Goal: Transaction & Acquisition: Book appointment/travel/reservation

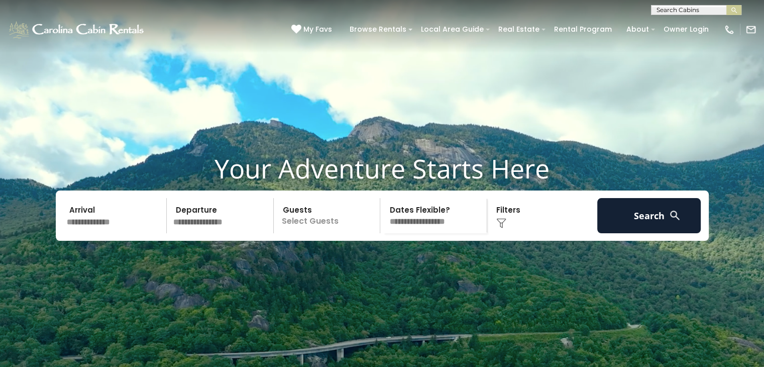
click at [84, 233] on input "text" at bounding box center [115, 215] width 104 height 35
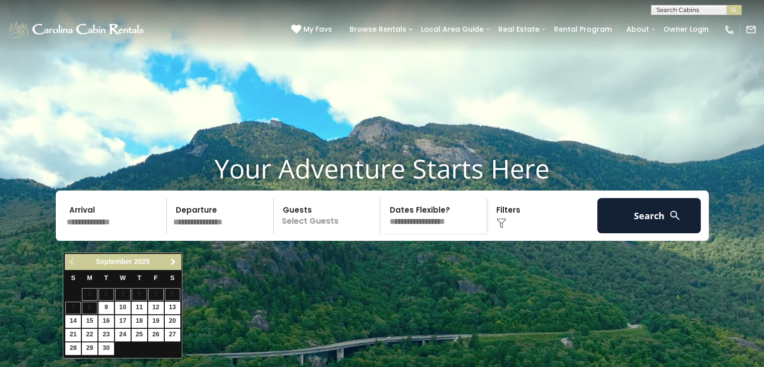
click at [174, 259] on span "Next" at bounding box center [173, 262] width 8 height 8
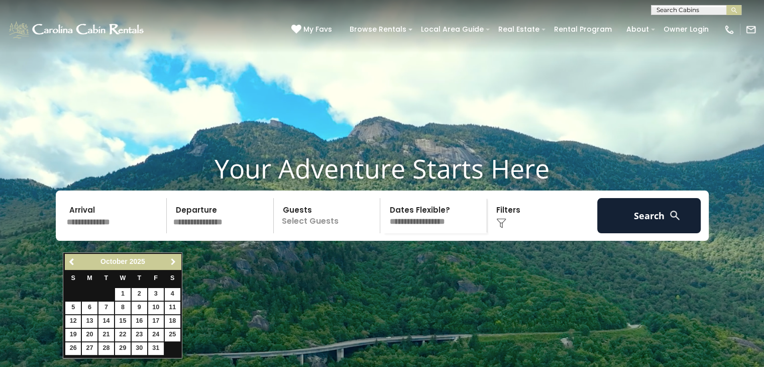
click at [174, 259] on span "Next" at bounding box center [173, 262] width 8 height 8
click at [108, 346] on link "30" at bounding box center [106, 348] width 16 height 13
type input "********"
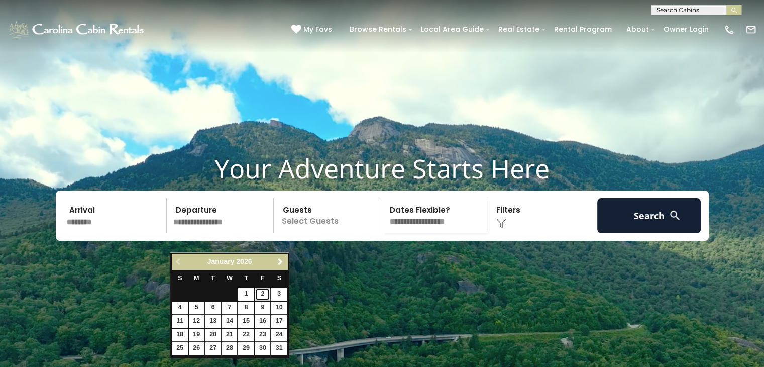
click at [263, 293] on link "2" at bounding box center [263, 294] width 16 height 13
type input "******"
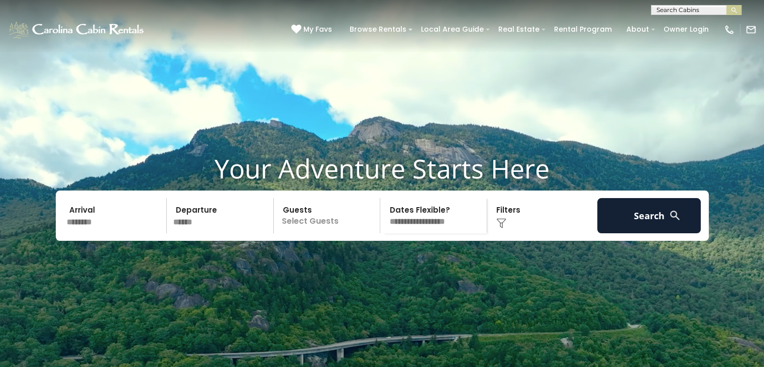
click at [323, 233] on p "Select Guests" at bounding box center [328, 215] width 103 height 35
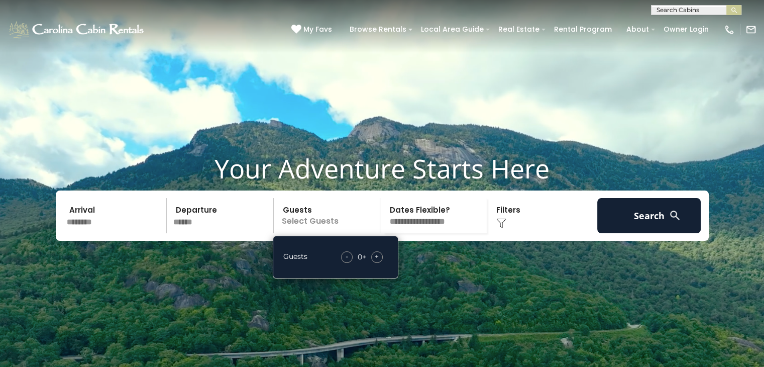
click at [381, 263] on div "+" at bounding box center [377, 257] width 12 height 12
click at [506, 228] on img at bounding box center [501, 223] width 10 height 10
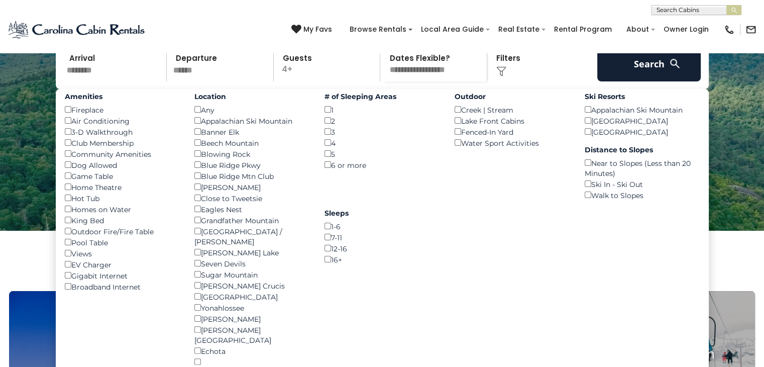
scroll to position [152, 0]
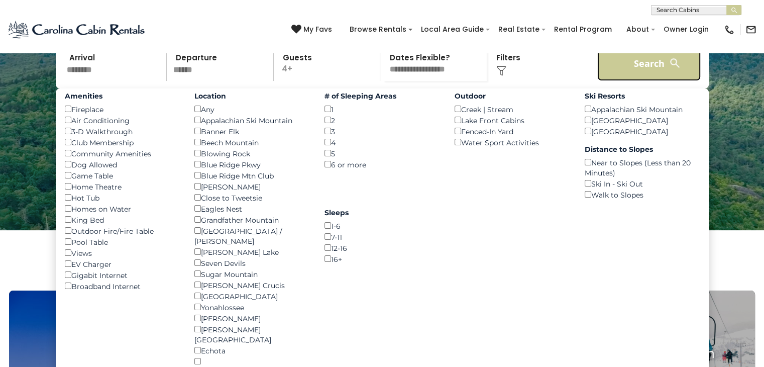
click at [640, 81] on button "Search" at bounding box center [649, 63] width 104 height 35
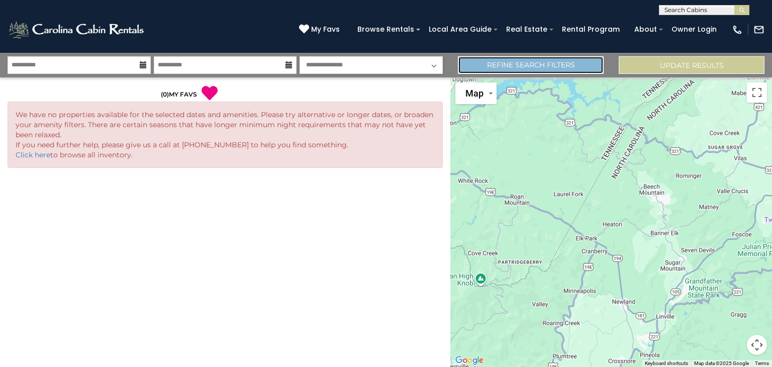
click at [549, 62] on link "Refine Search Filters" at bounding box center [531, 65] width 146 height 18
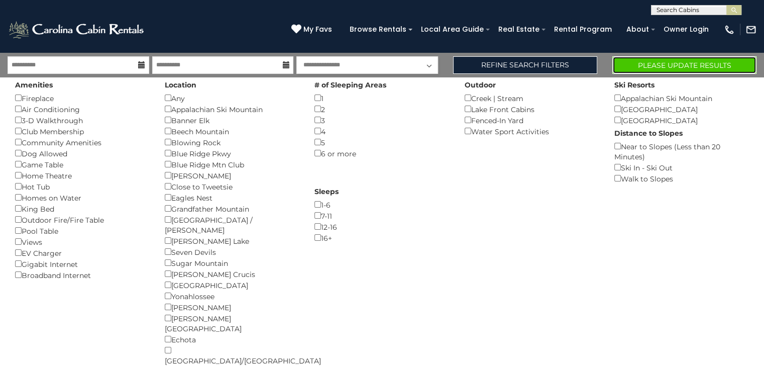
click at [668, 61] on button "Please Update Results" at bounding box center [684, 65] width 144 height 18
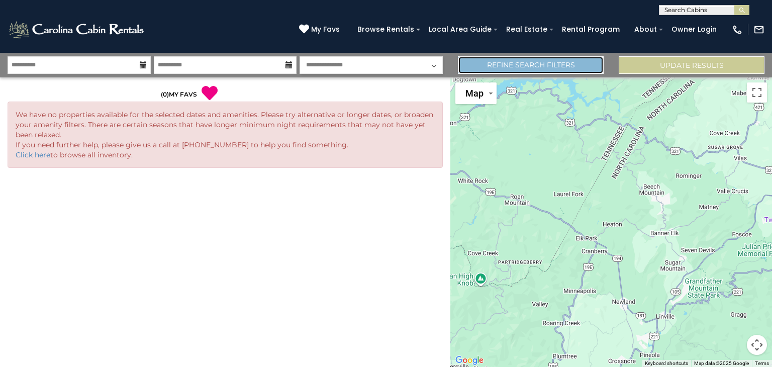
click at [534, 65] on link "Refine Search Filters" at bounding box center [531, 65] width 146 height 18
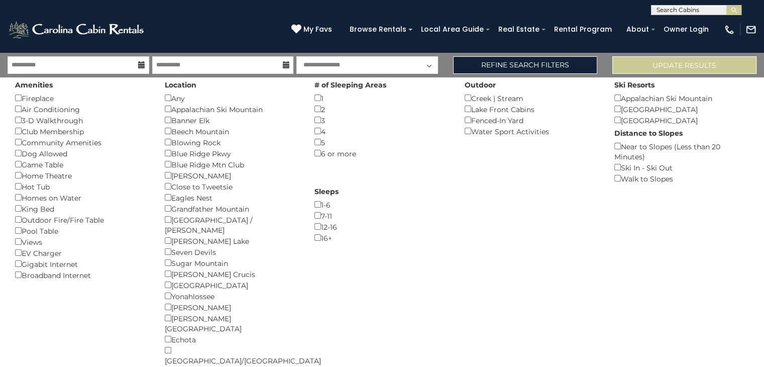
click at [18, 225] on div "Pool Table ()" at bounding box center [82, 230] width 135 height 11
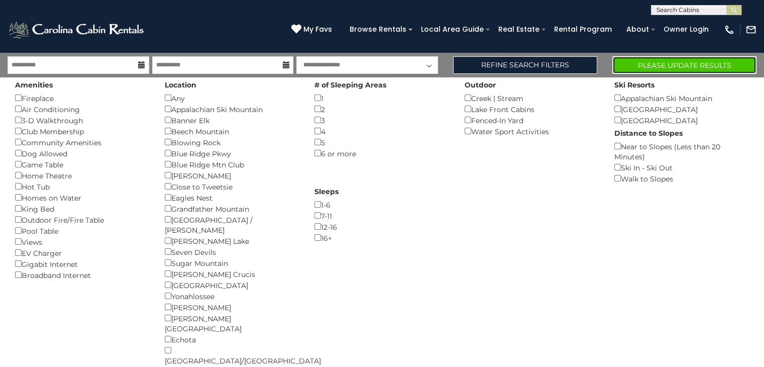
click at [642, 63] on button "Please Update Results" at bounding box center [684, 65] width 144 height 18
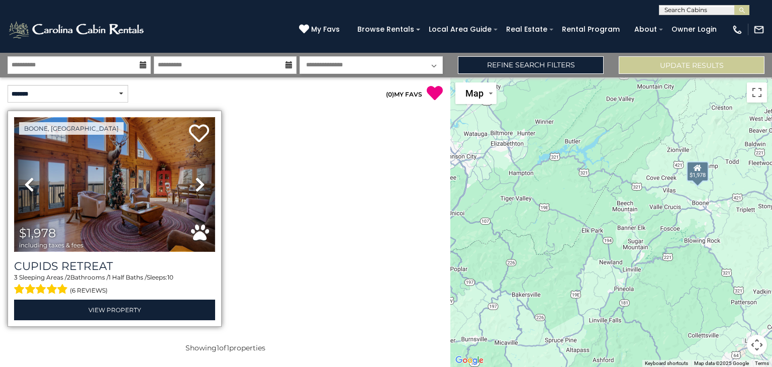
click at [117, 179] on img at bounding box center [114, 184] width 201 height 135
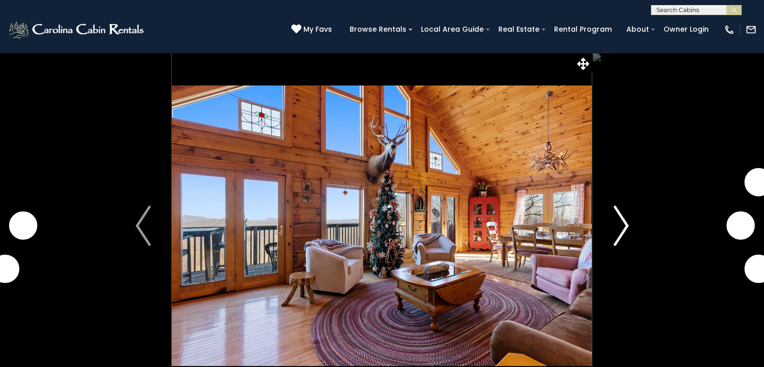
click at [624, 231] on img "Next" at bounding box center [620, 225] width 15 height 40
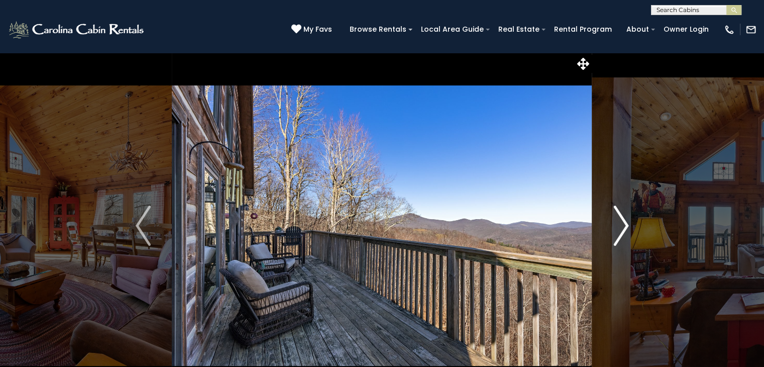
click at [624, 231] on img "Next" at bounding box center [620, 225] width 15 height 40
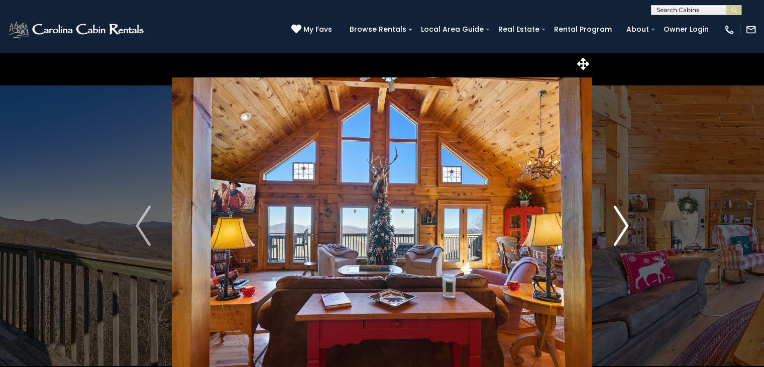
click at [624, 231] on img "Next" at bounding box center [620, 225] width 15 height 40
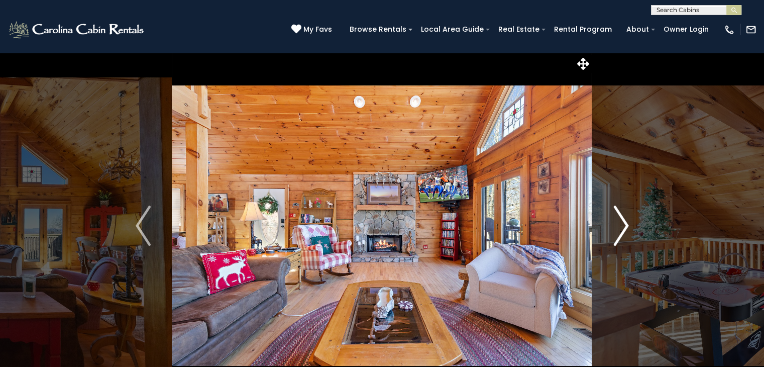
click at [624, 231] on img "Next" at bounding box center [620, 225] width 15 height 40
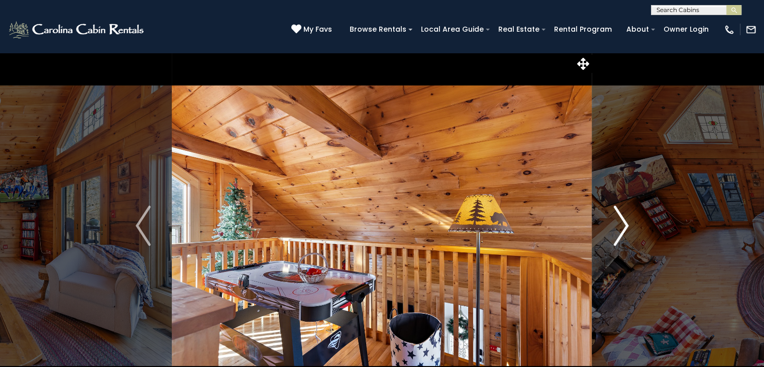
click at [624, 231] on img "Next" at bounding box center [620, 225] width 15 height 40
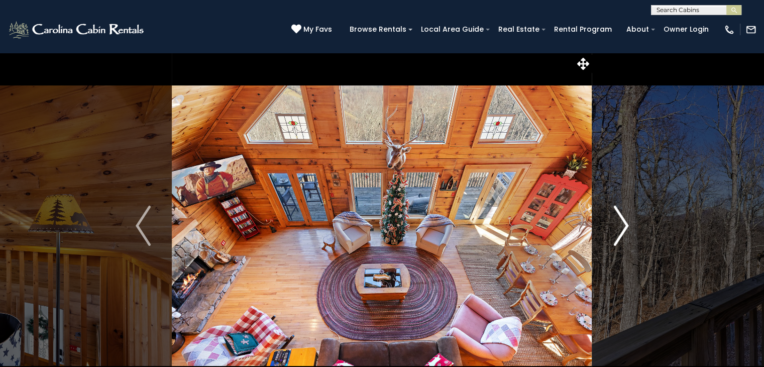
click at [624, 231] on img "Next" at bounding box center [620, 225] width 15 height 40
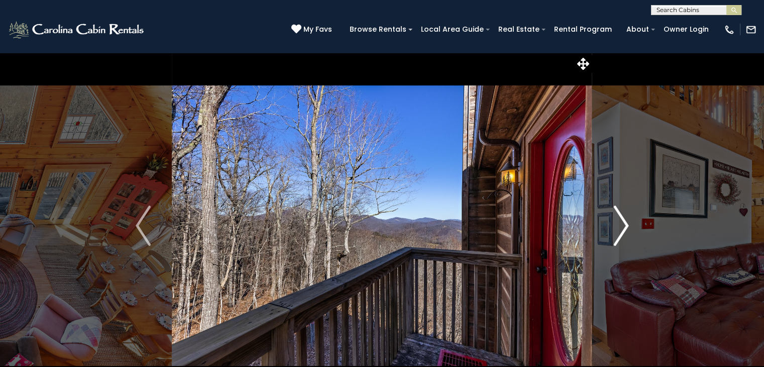
click at [624, 231] on img "Next" at bounding box center [620, 225] width 15 height 40
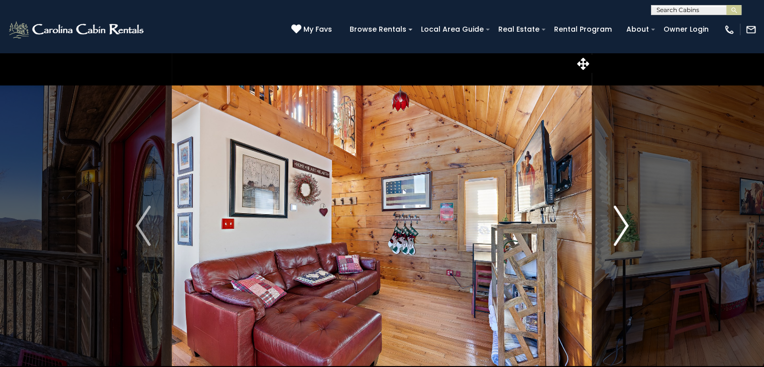
click at [624, 231] on img "Next" at bounding box center [620, 225] width 15 height 40
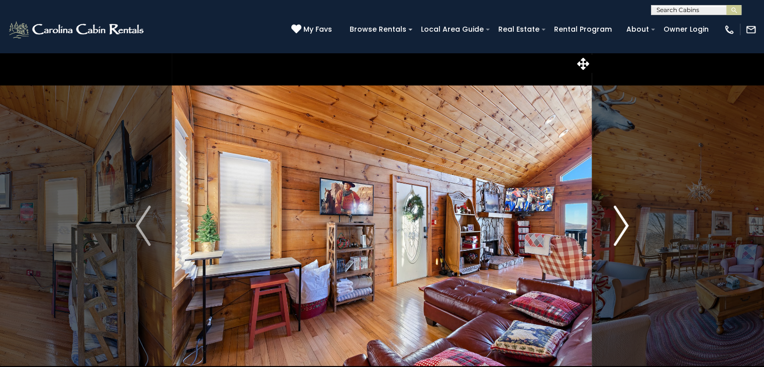
click at [624, 231] on img "Next" at bounding box center [620, 225] width 15 height 40
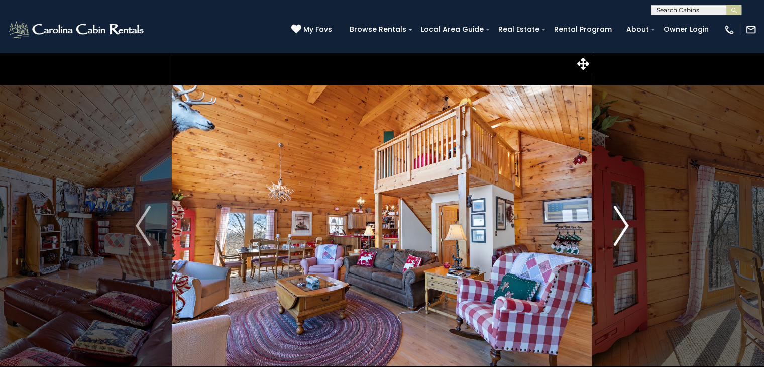
click at [624, 231] on img "Next" at bounding box center [620, 225] width 15 height 40
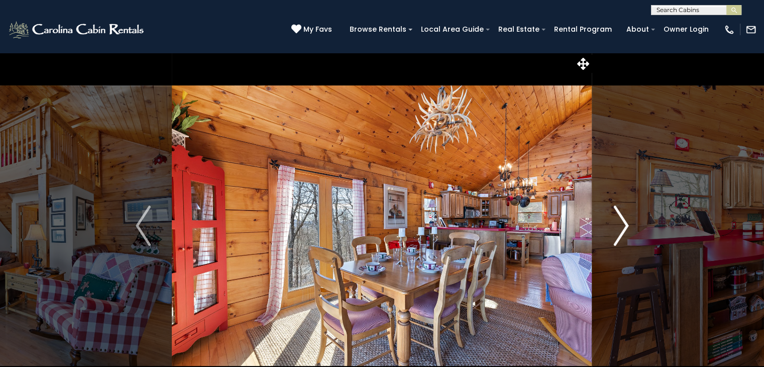
click at [624, 231] on img "Next" at bounding box center [620, 225] width 15 height 40
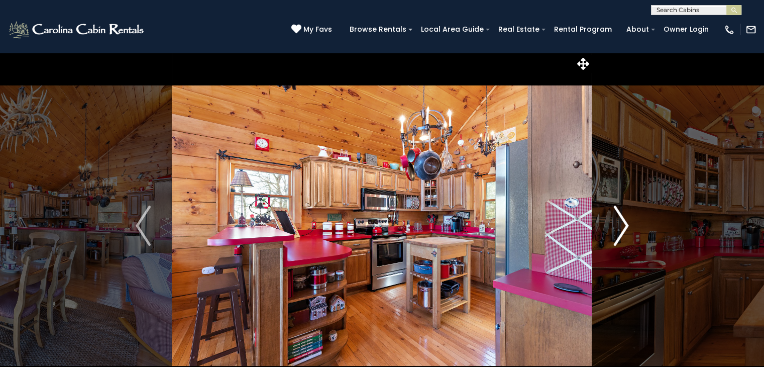
click at [624, 231] on img "Next" at bounding box center [620, 225] width 15 height 40
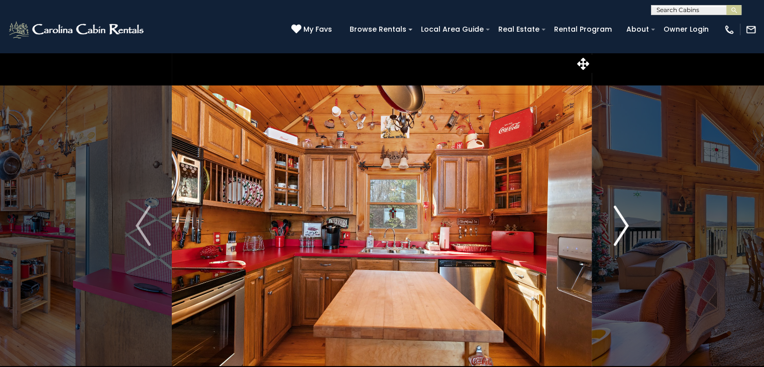
click at [624, 231] on img "Next" at bounding box center [620, 225] width 15 height 40
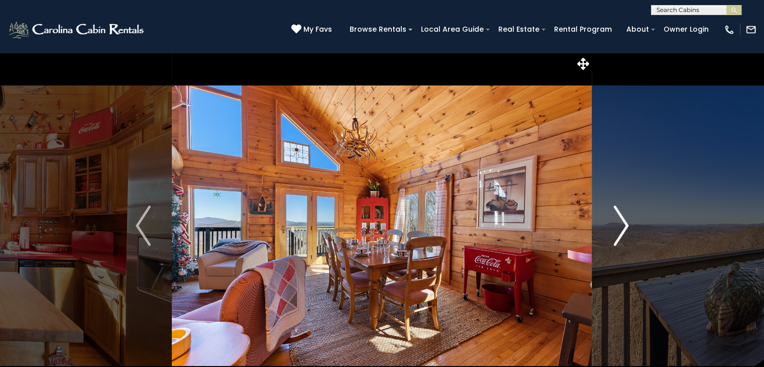
click at [624, 231] on img "Next" at bounding box center [620, 225] width 15 height 40
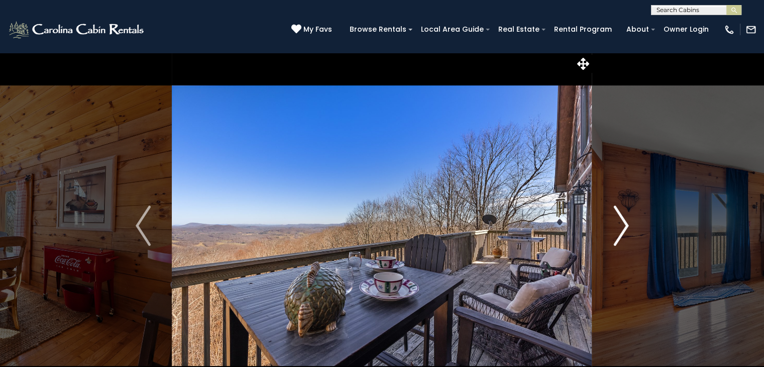
click at [624, 231] on img "Next" at bounding box center [620, 225] width 15 height 40
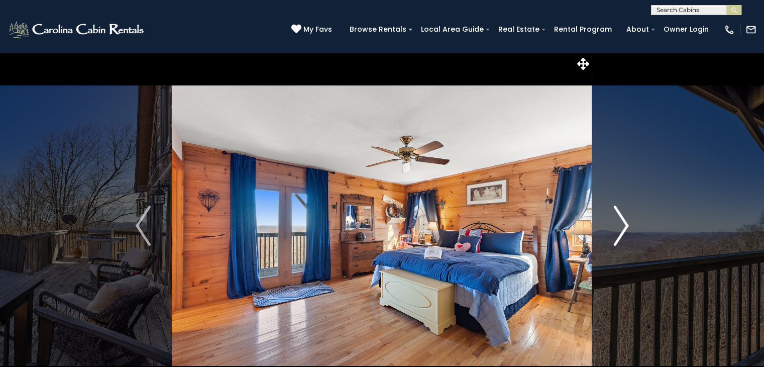
click at [624, 231] on img "Next" at bounding box center [620, 225] width 15 height 40
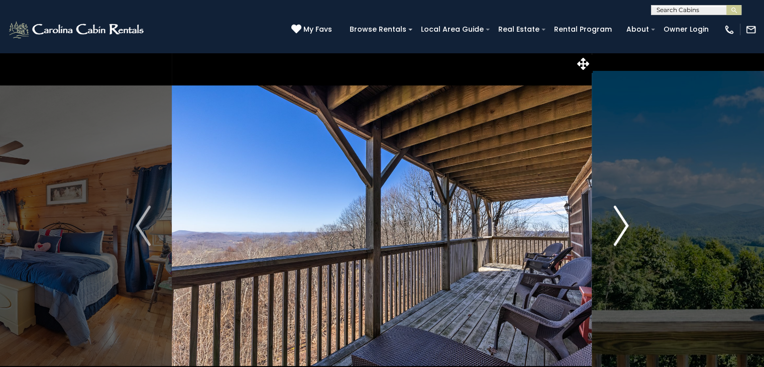
click at [624, 231] on img "Next" at bounding box center [620, 225] width 15 height 40
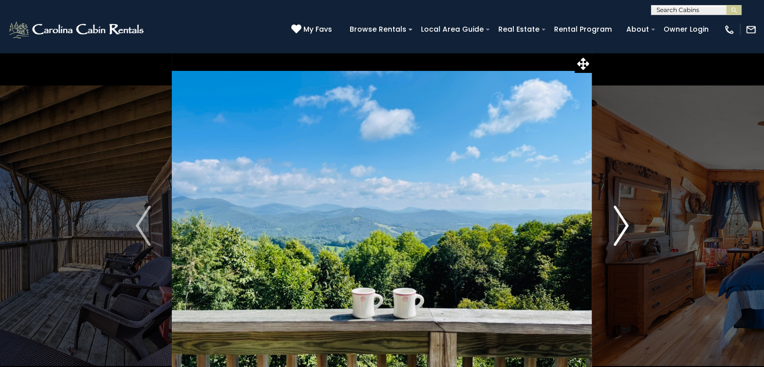
click at [624, 231] on img "Next" at bounding box center [620, 225] width 15 height 40
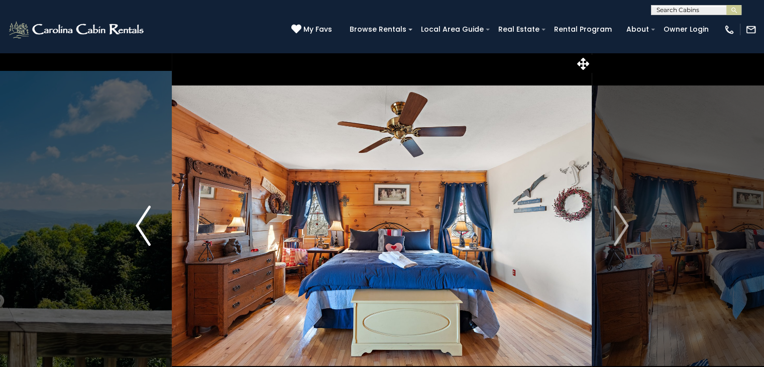
click at [139, 223] on img "Previous" at bounding box center [143, 225] width 15 height 40
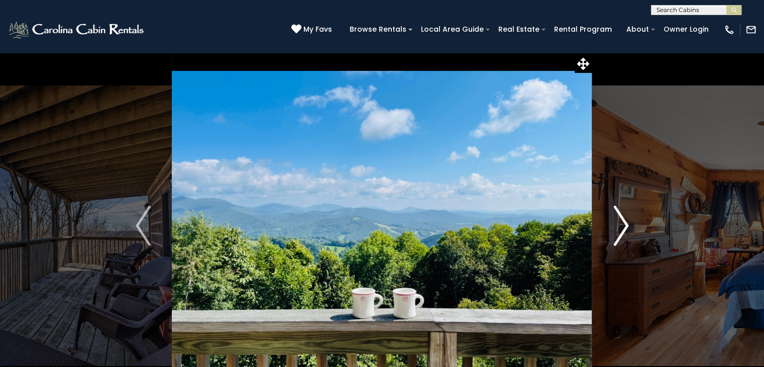
click at [626, 229] on img "Next" at bounding box center [620, 225] width 15 height 40
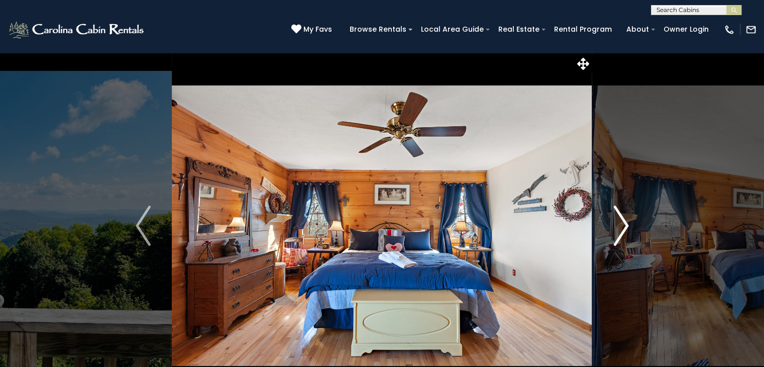
click at [621, 226] on img "Next" at bounding box center [620, 225] width 15 height 40
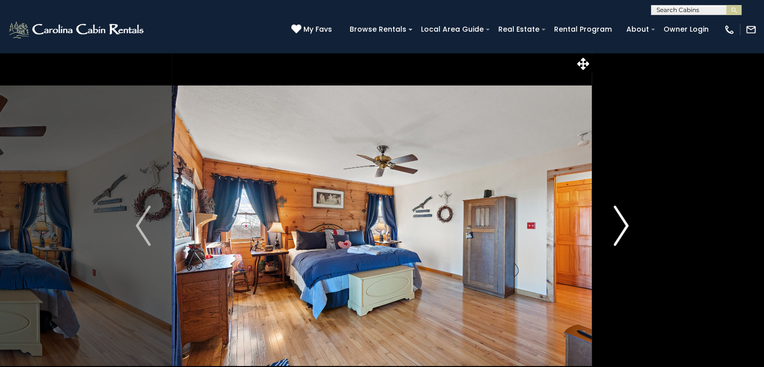
click at [621, 226] on img "Next" at bounding box center [620, 225] width 15 height 40
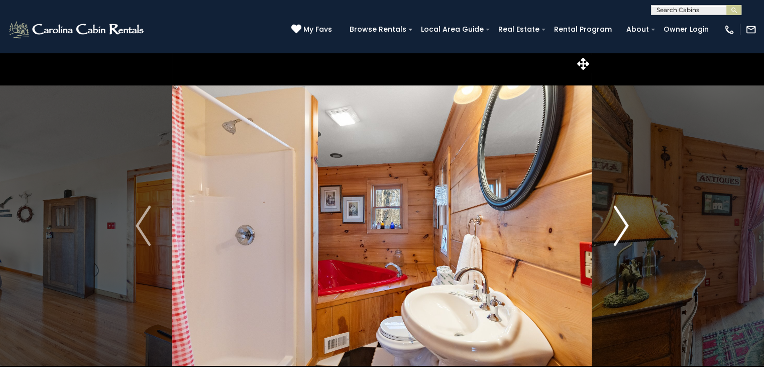
click at [621, 226] on img "Next" at bounding box center [620, 225] width 15 height 40
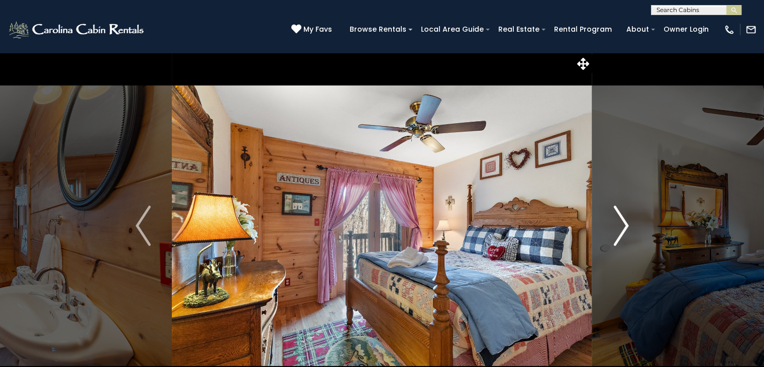
click at [621, 226] on img "Next" at bounding box center [620, 225] width 15 height 40
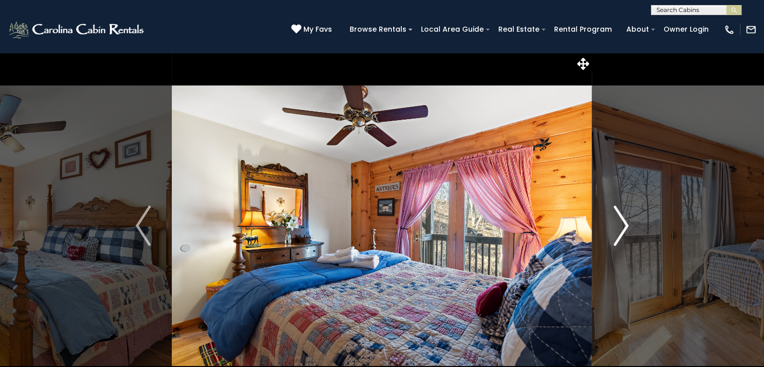
click at [621, 226] on img "Next" at bounding box center [620, 225] width 15 height 40
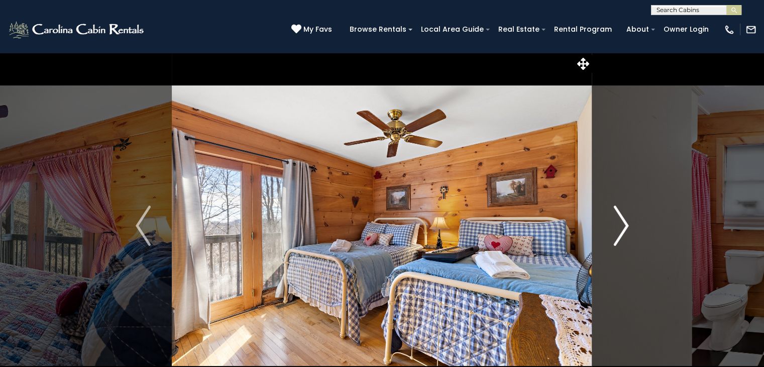
click at [621, 226] on img "Next" at bounding box center [620, 225] width 15 height 40
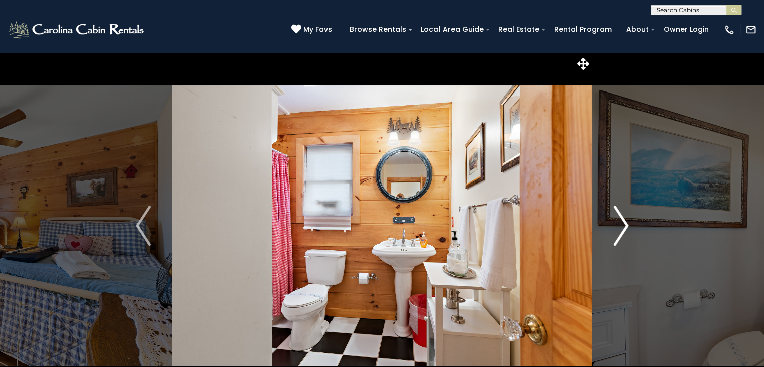
click at [621, 226] on img "Next" at bounding box center [620, 225] width 15 height 40
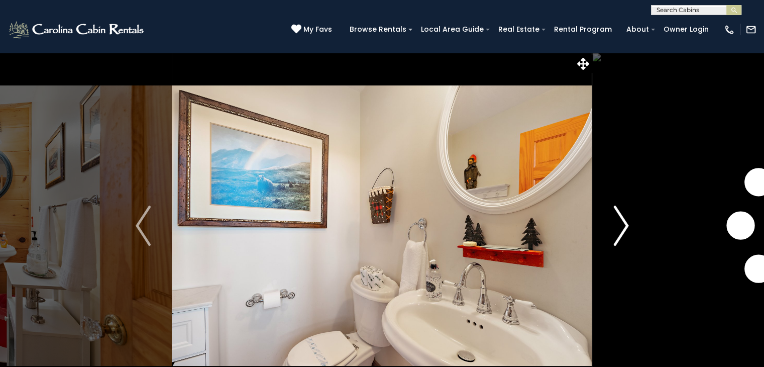
click at [621, 226] on img "Next" at bounding box center [620, 225] width 15 height 40
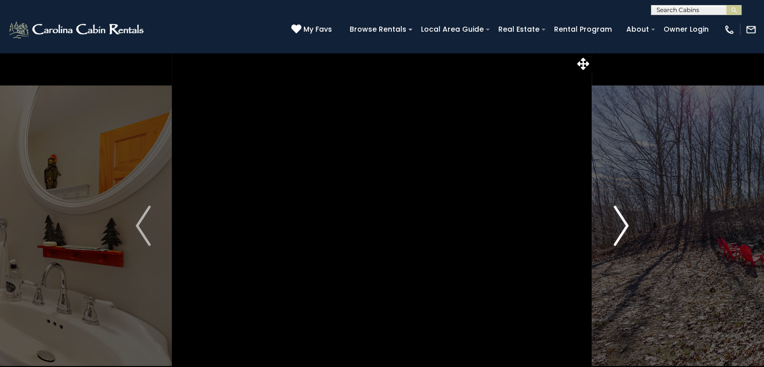
click at [621, 226] on img "Next" at bounding box center [620, 225] width 15 height 40
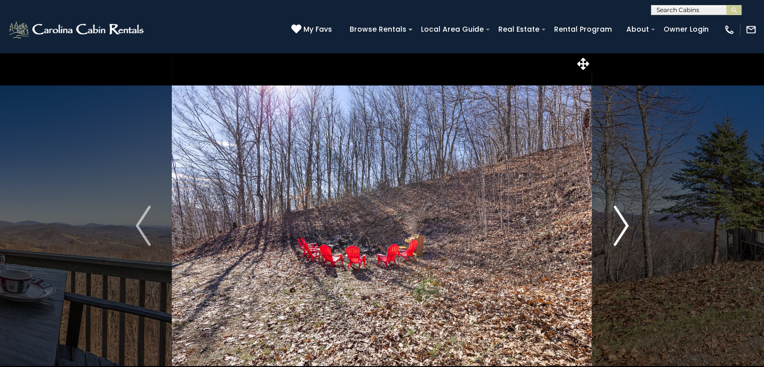
click at [621, 226] on img "Next" at bounding box center [620, 225] width 15 height 40
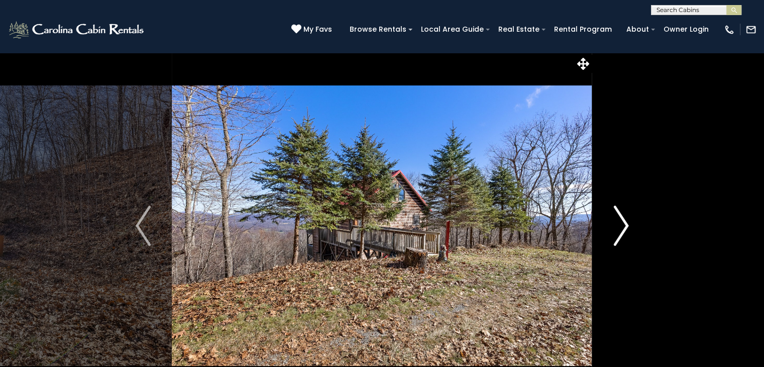
click at [621, 226] on img "Next" at bounding box center [620, 225] width 15 height 40
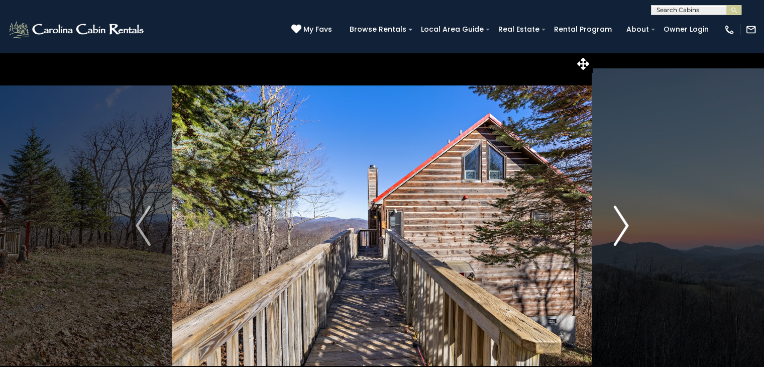
click at [621, 226] on img "Next" at bounding box center [620, 225] width 15 height 40
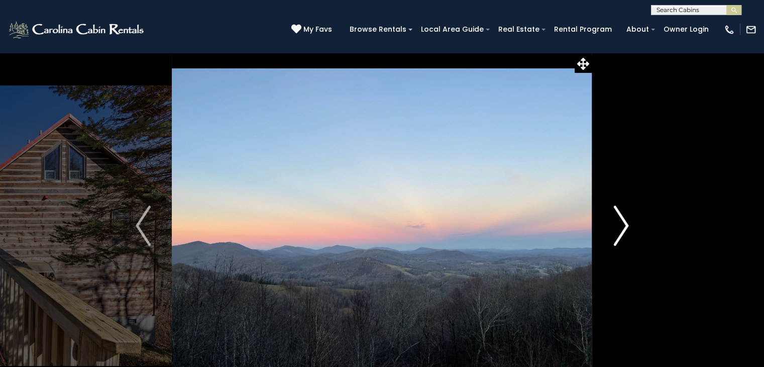
click at [621, 226] on img "Next" at bounding box center [620, 225] width 15 height 40
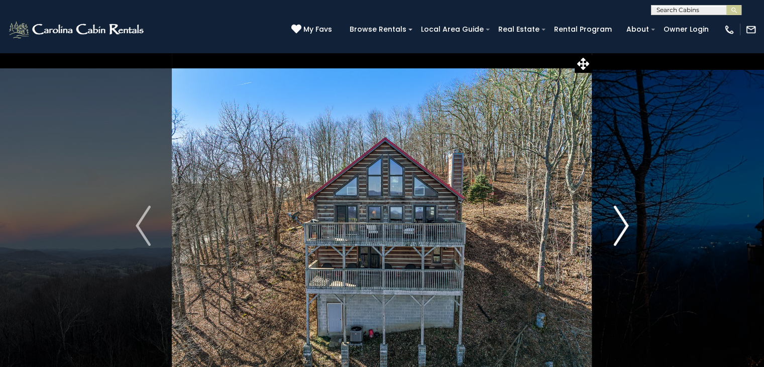
click at [621, 226] on img "Next" at bounding box center [620, 225] width 15 height 40
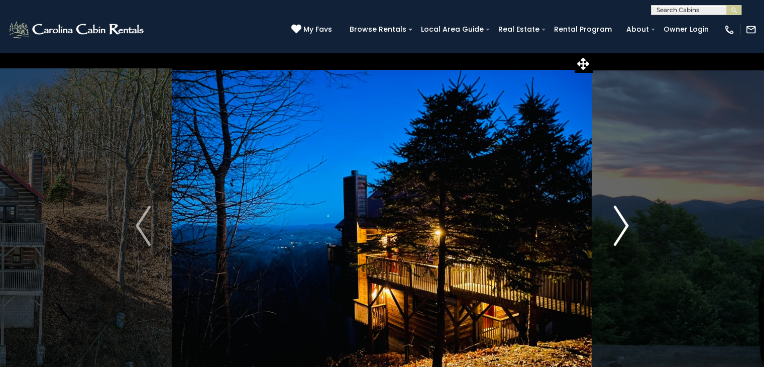
click at [621, 226] on img "Next" at bounding box center [620, 225] width 15 height 40
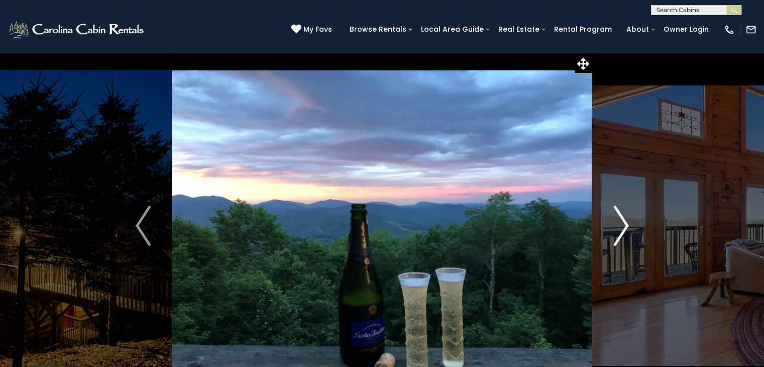
click at [621, 226] on img "Next" at bounding box center [620, 225] width 15 height 40
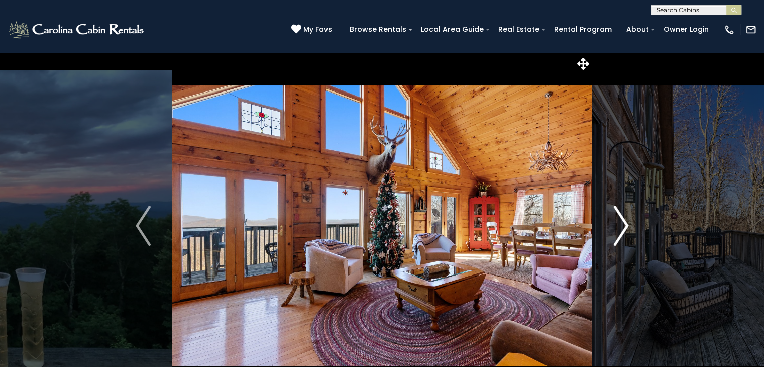
click at [621, 226] on img "Next" at bounding box center [620, 225] width 15 height 40
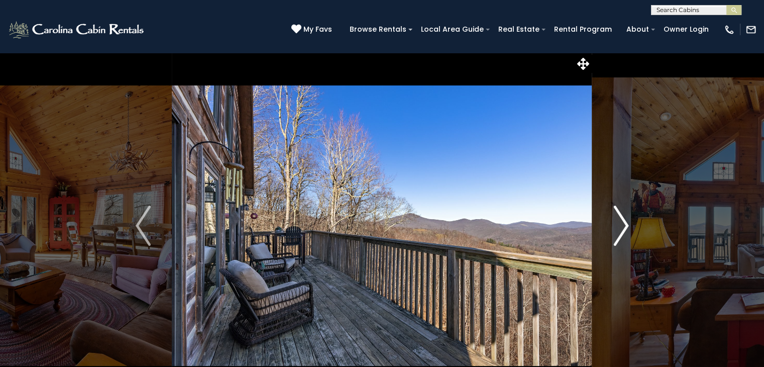
click at [621, 226] on img "Next" at bounding box center [620, 225] width 15 height 40
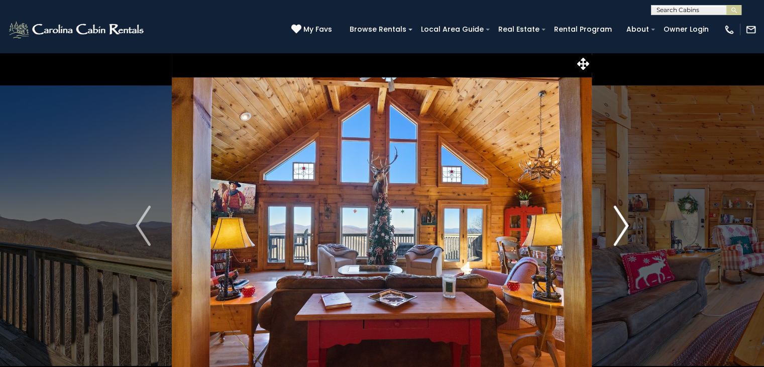
click at [621, 226] on img "Next" at bounding box center [620, 225] width 15 height 40
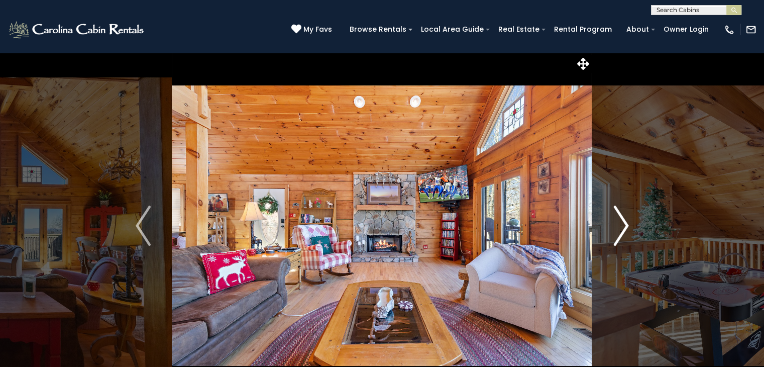
click at [621, 226] on img "Next" at bounding box center [620, 225] width 15 height 40
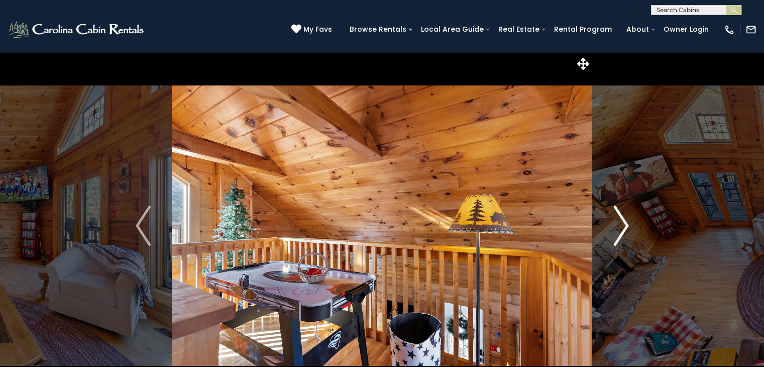
click at [621, 226] on img "Next" at bounding box center [620, 225] width 15 height 40
